Goal: Navigation & Orientation: Find specific page/section

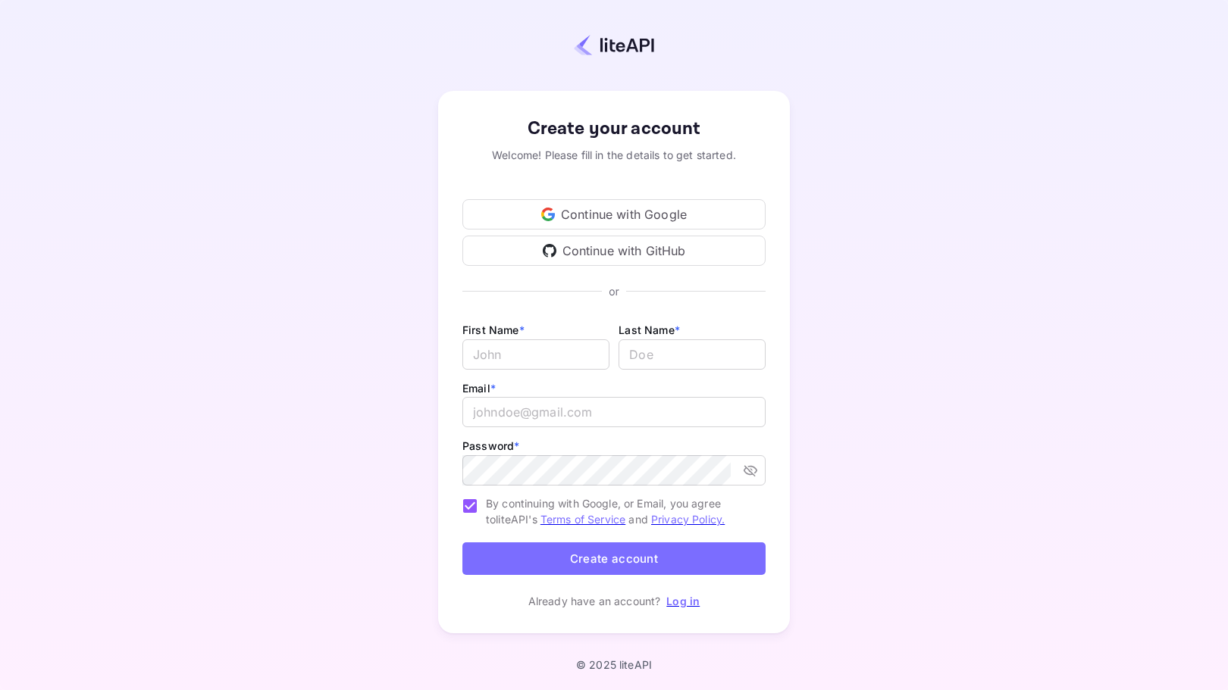
type input "[EMAIL_ADDRESS][DOMAIN_NAME]"
click at [683, 603] on link "Log in" at bounding box center [682, 601] width 33 height 13
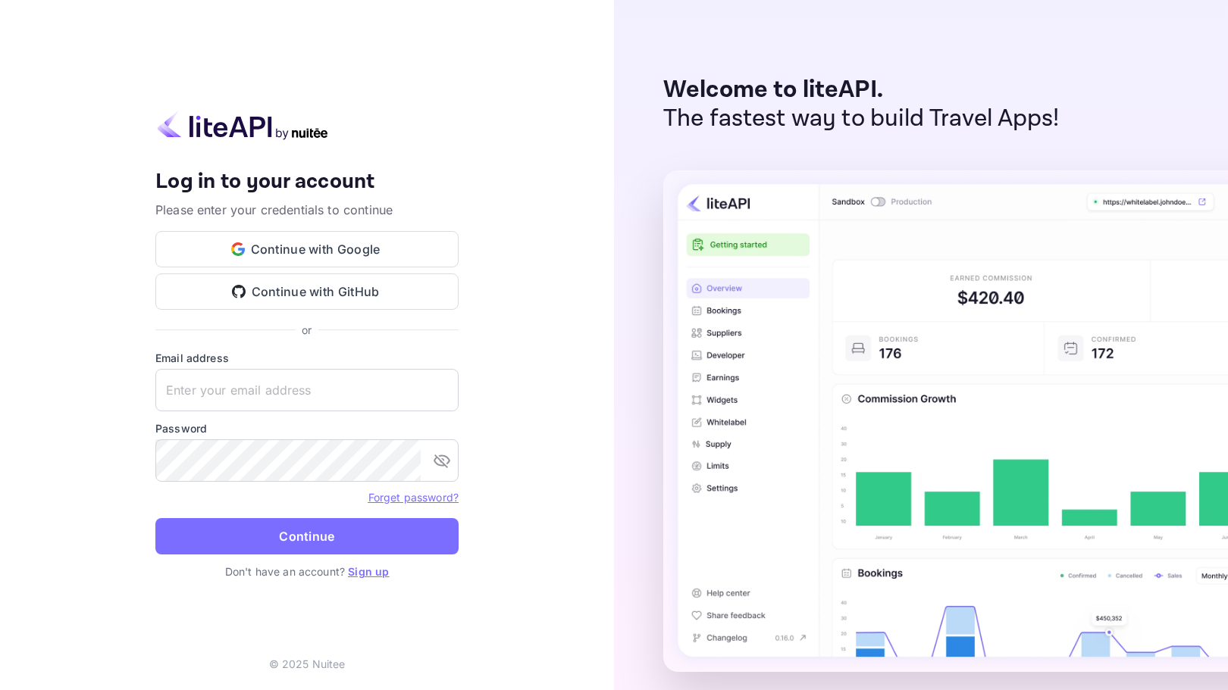
type input "[EMAIL_ADDRESS][DOMAIN_NAME]"
click at [253, 382] on input "[EMAIL_ADDRESS][DOMAIN_NAME]" at bounding box center [306, 390] width 303 height 42
click at [158, 526] on button "Continue" at bounding box center [306, 536] width 303 height 36
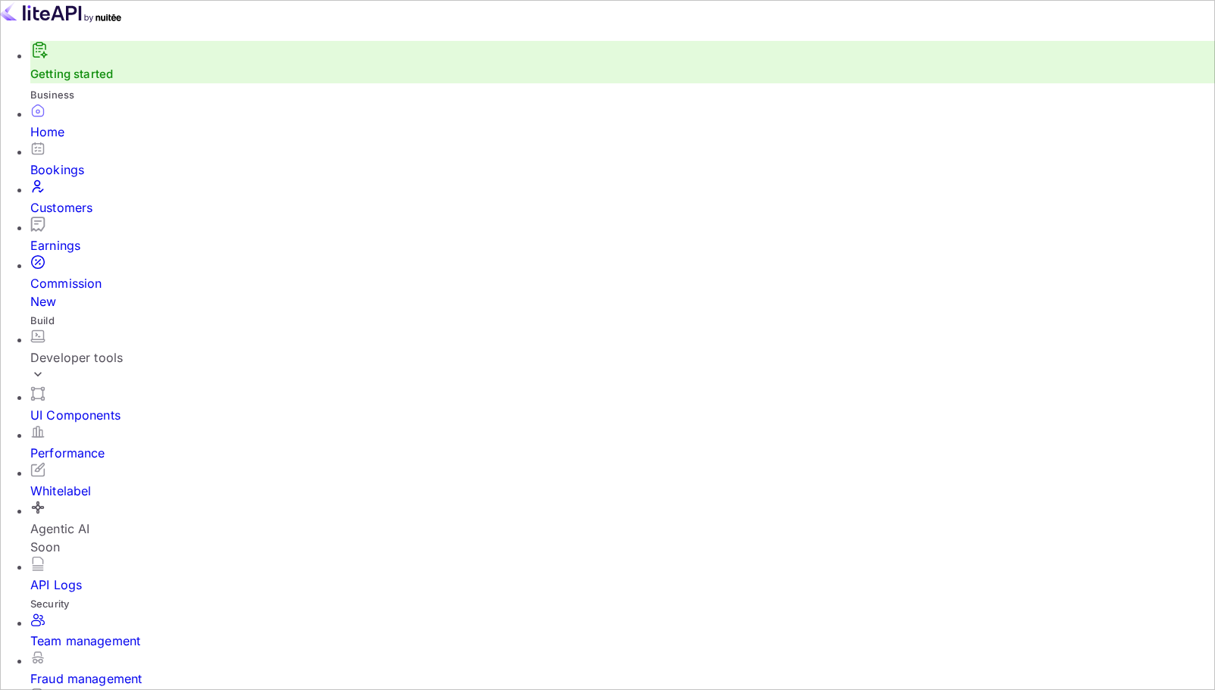
click at [76, 274] on div "Commission New" at bounding box center [622, 292] width 1185 height 36
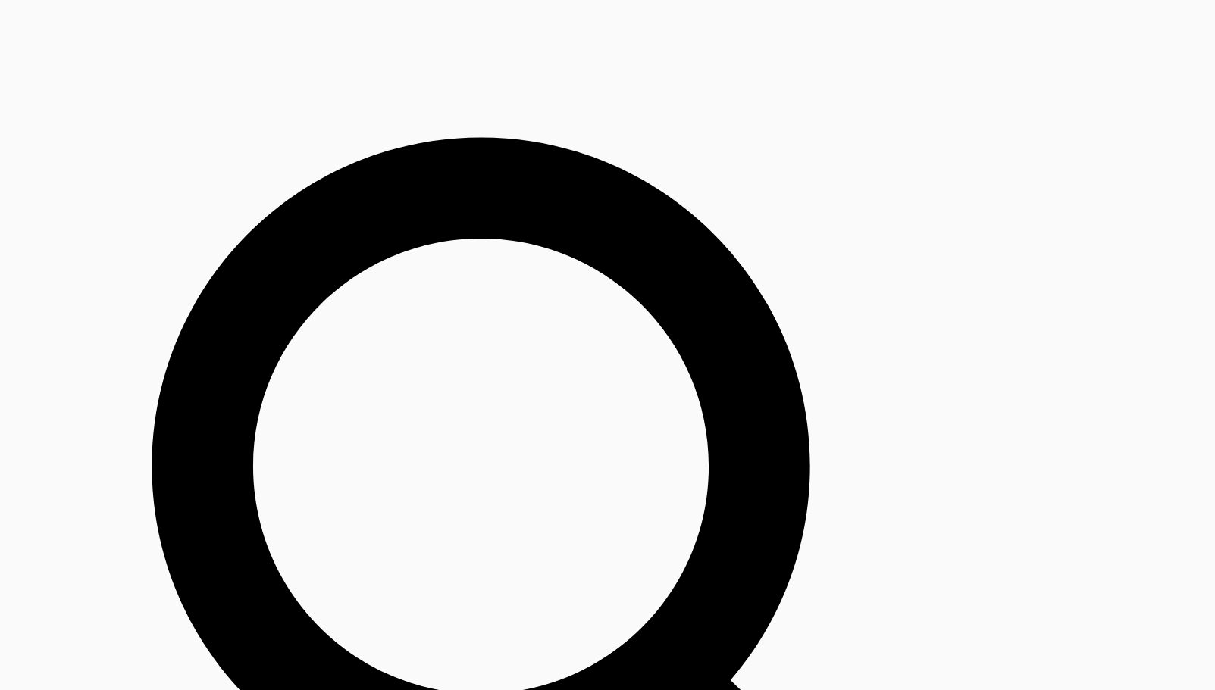
scroll to position [856, 0]
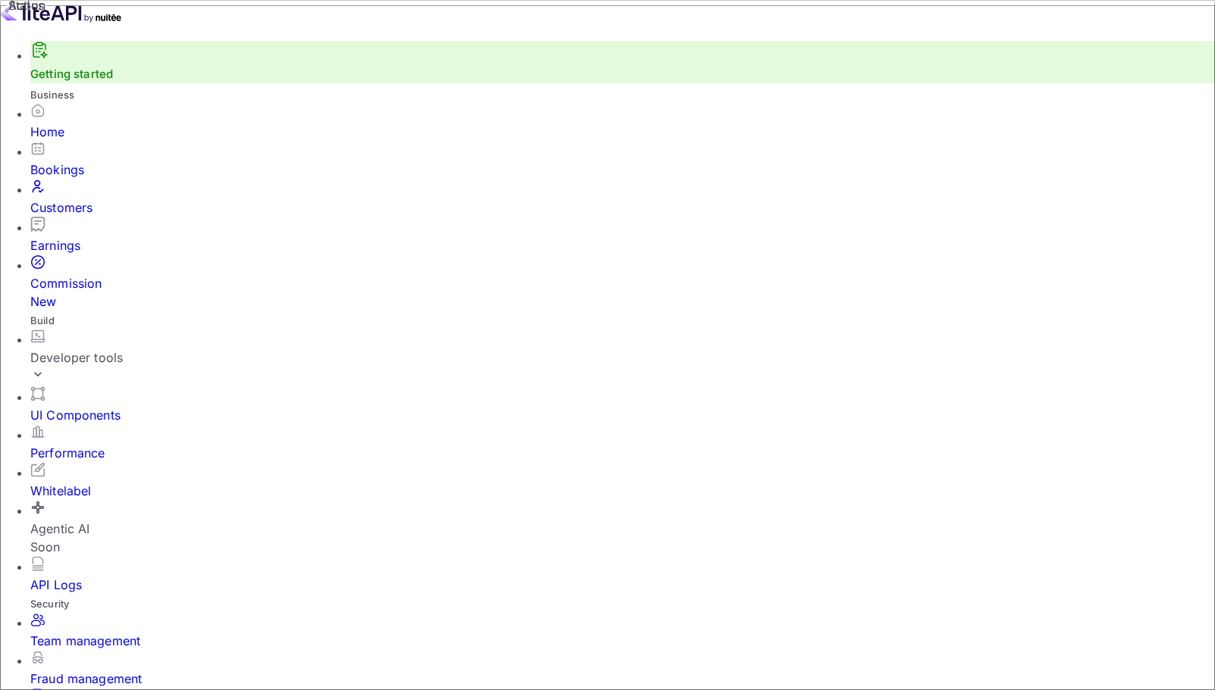
click at [58, 141] on div "Home" at bounding box center [622, 132] width 1185 height 18
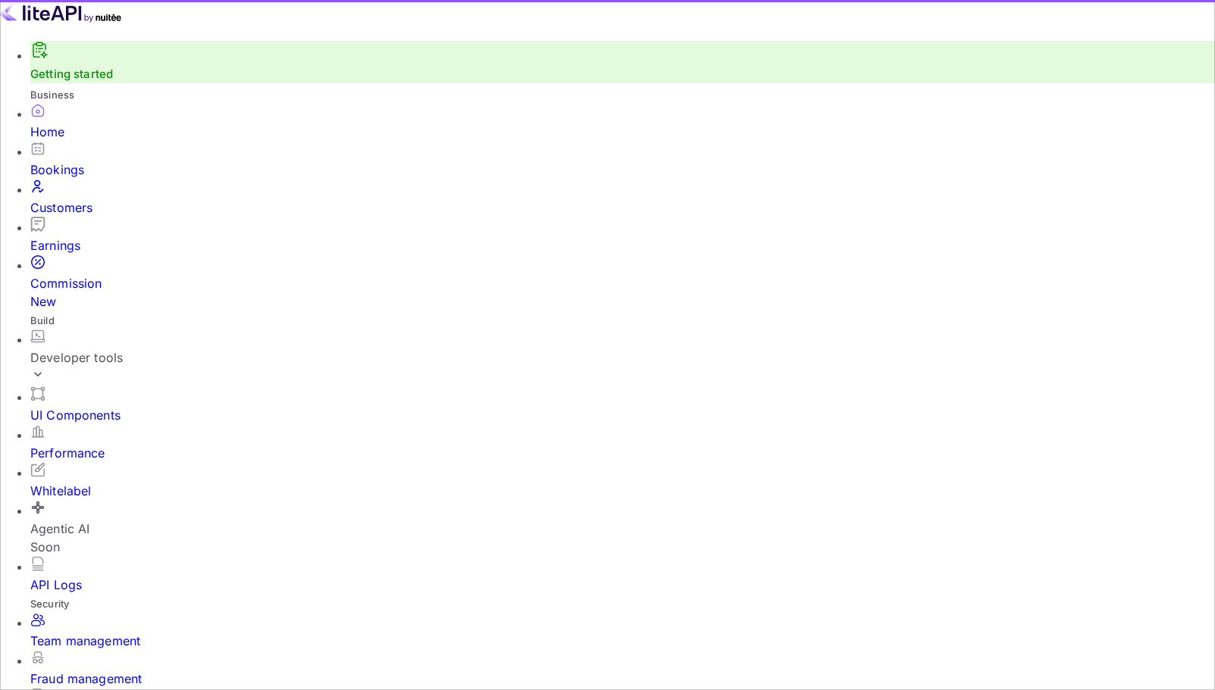
scroll to position [233, 305]
